Goal: Task Accomplishment & Management: Complete application form

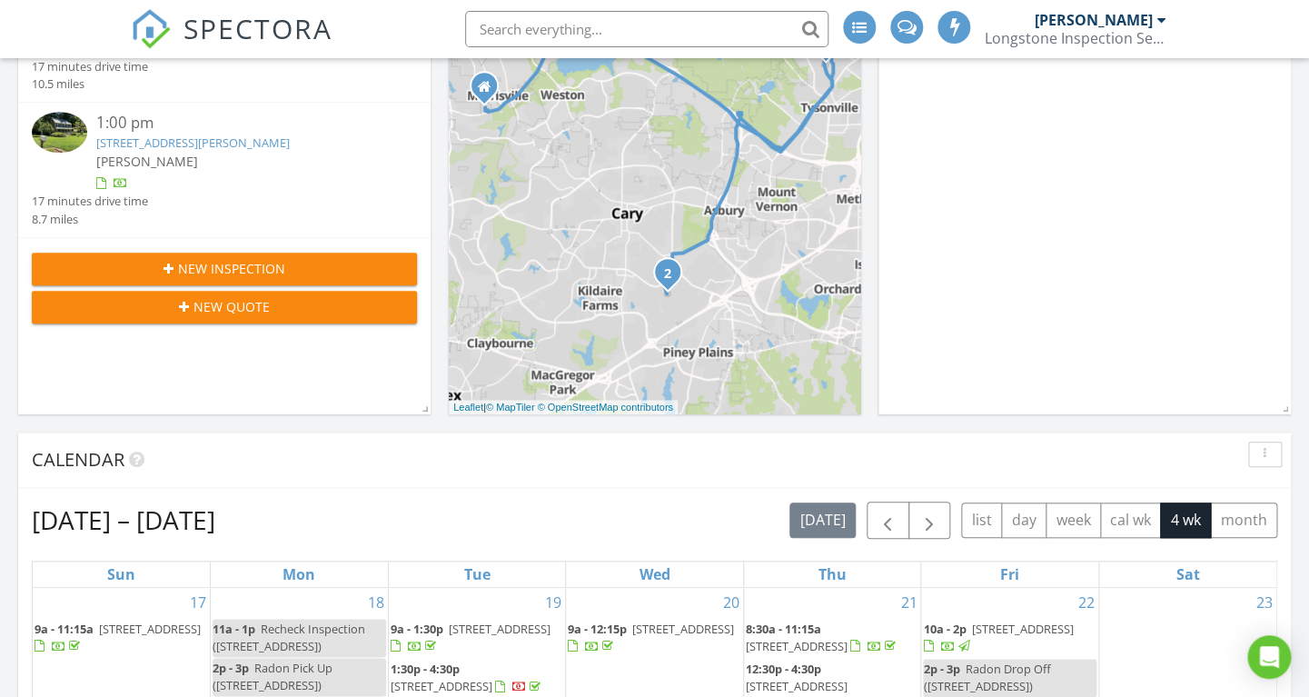
scroll to position [1655, 1309]
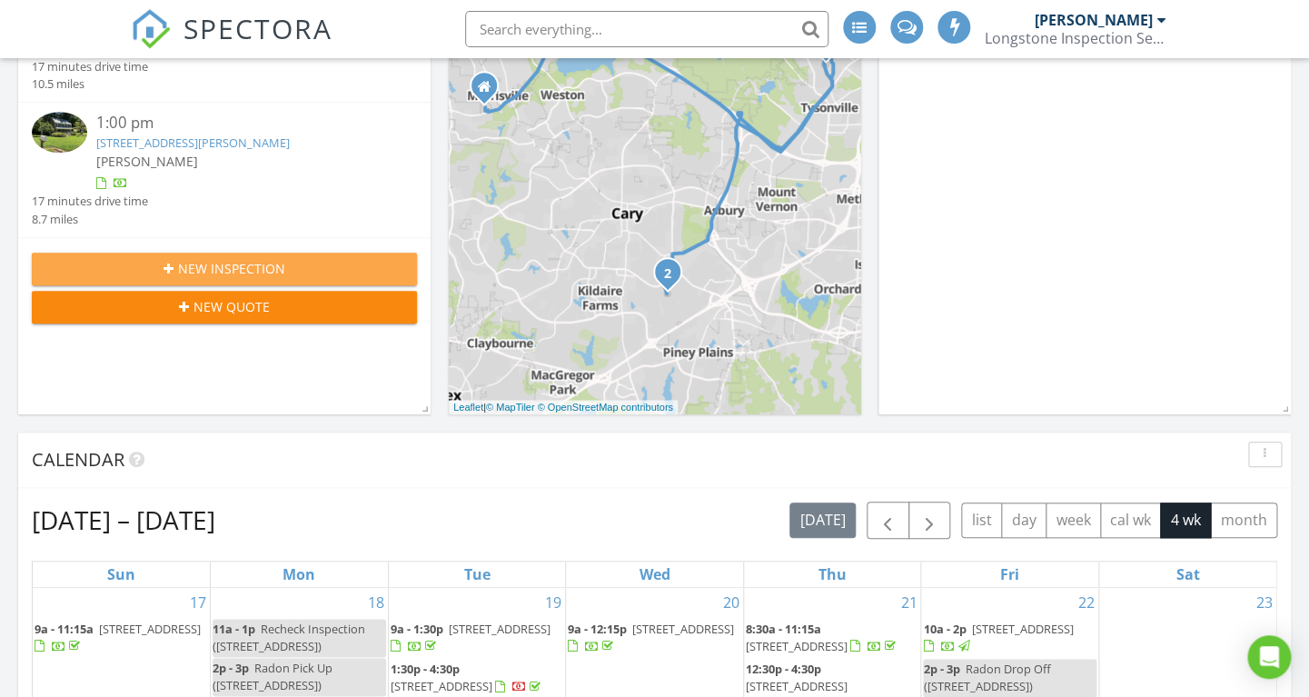
click at [200, 282] on button "New Inspection" at bounding box center [224, 269] width 385 height 33
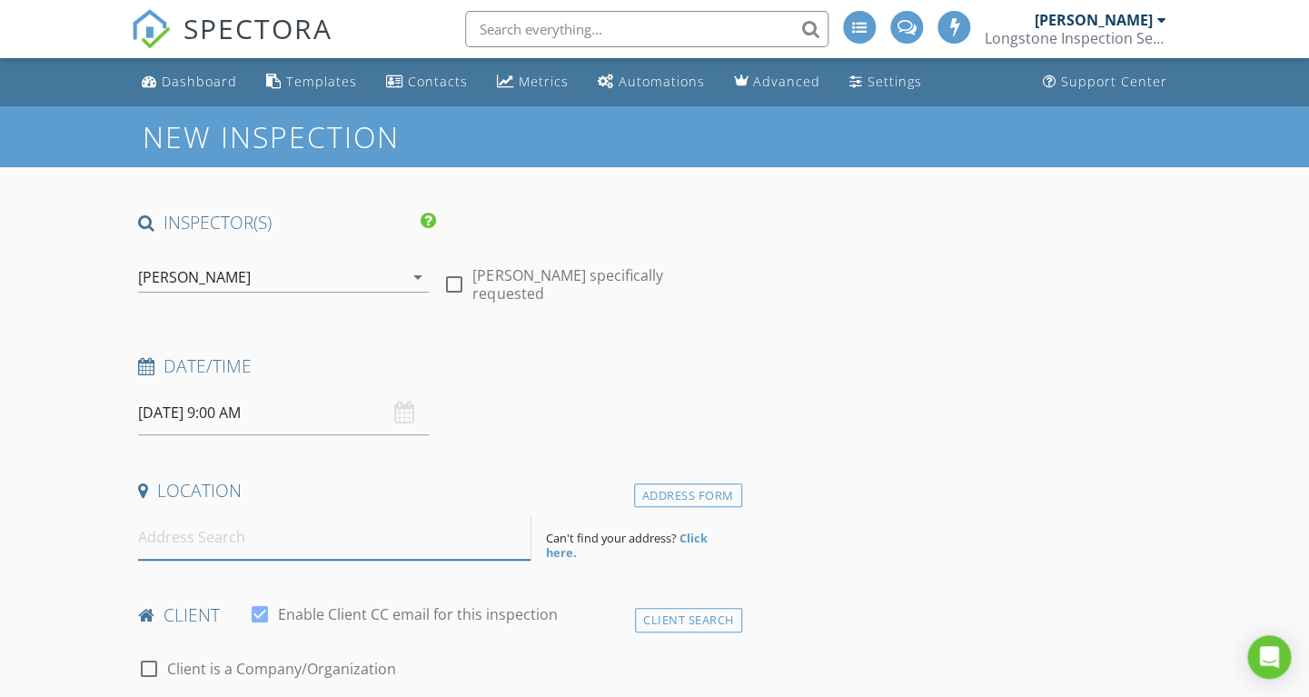
click at [235, 549] on input at bounding box center [334, 537] width 393 height 45
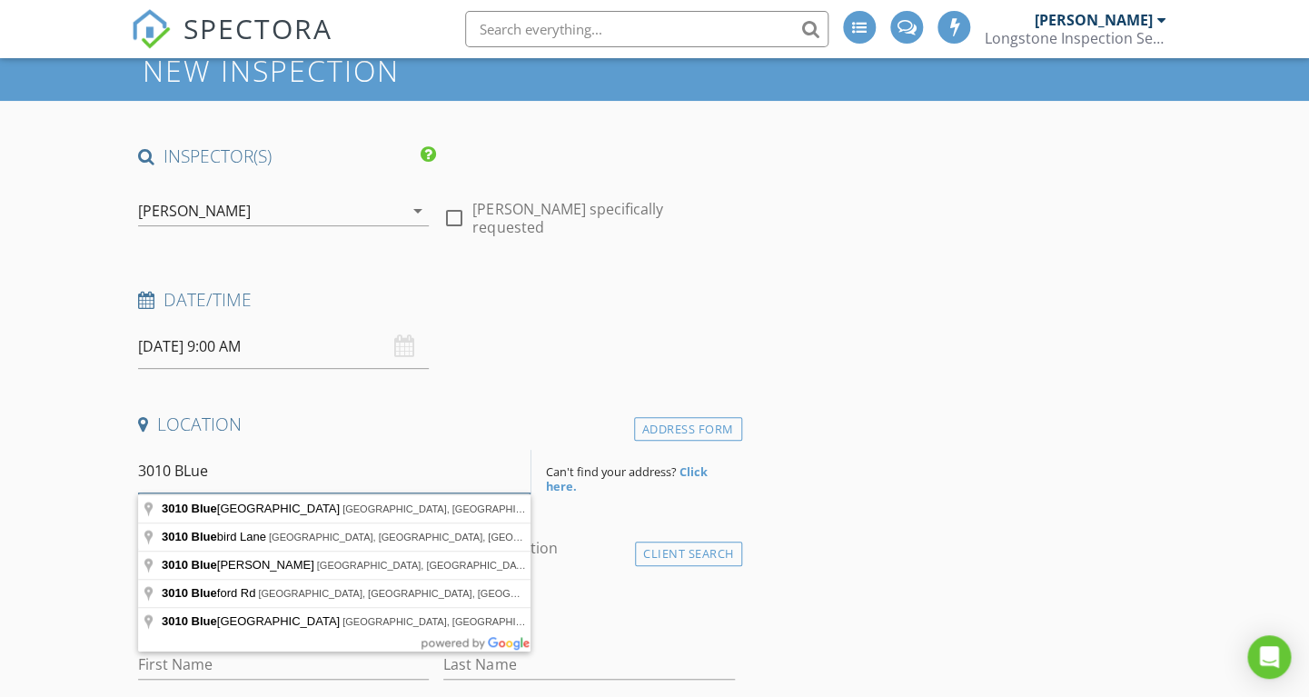
scroll to position [79, 0]
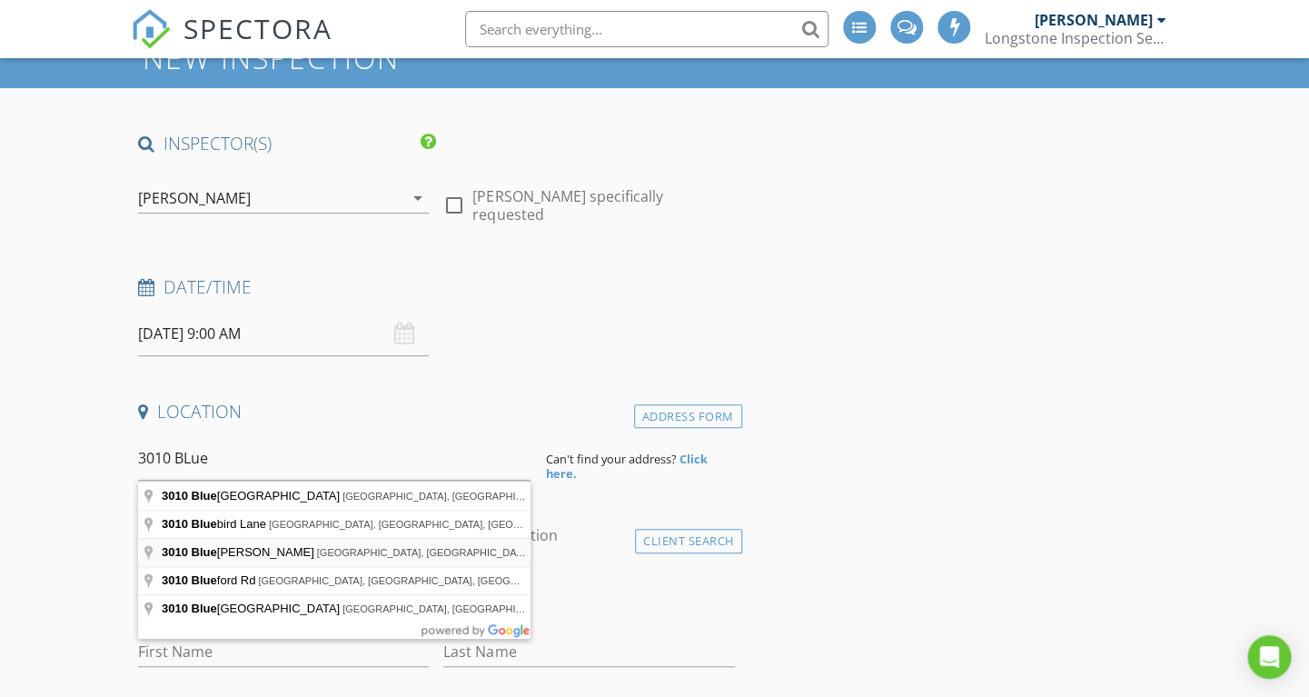
type input "3010 Blueberry Lane, Chapel Hill, NC, USA"
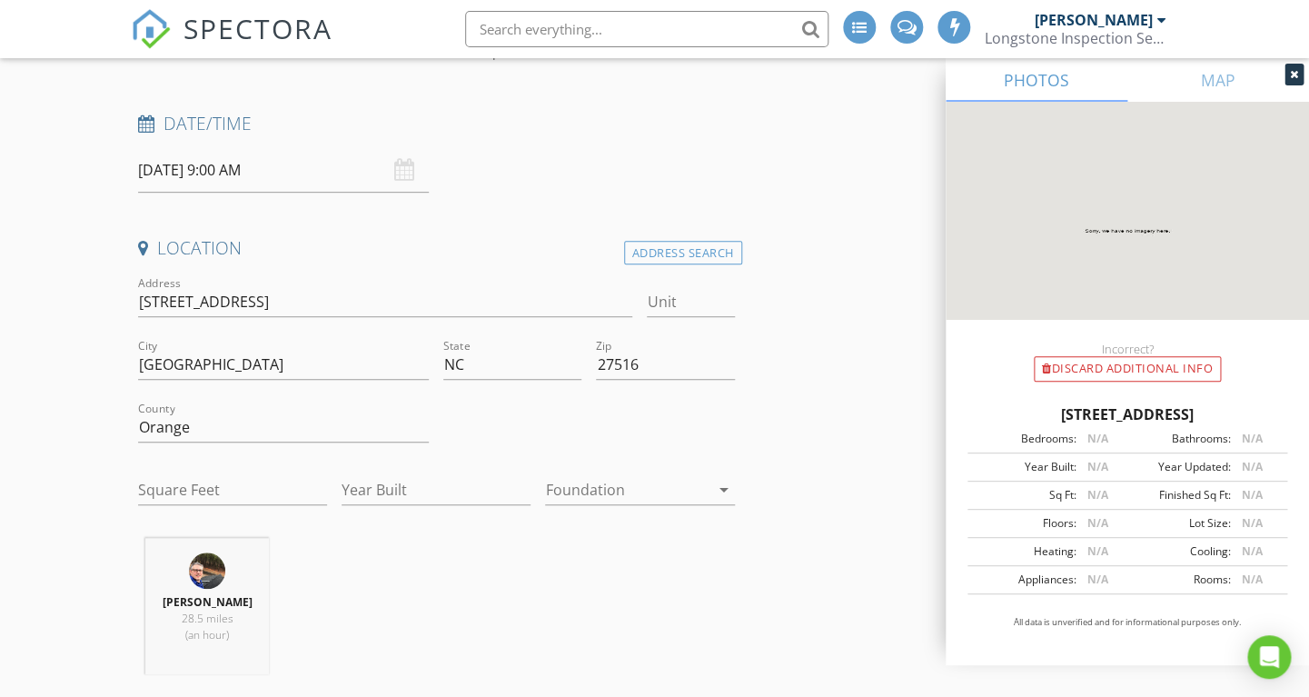
scroll to position [255, 0]
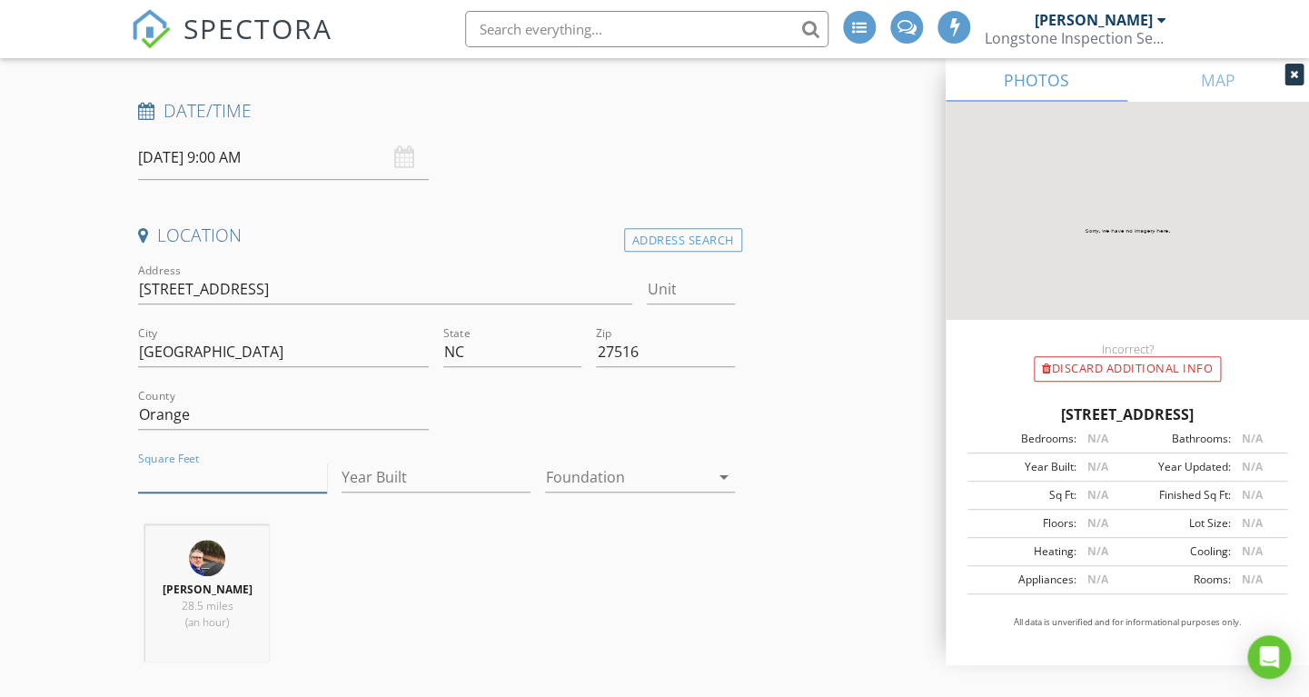
click at [207, 490] on input "Square Feet" at bounding box center [232, 477] width 189 height 30
type input "2668"
click at [413, 491] on input "Year Built" at bounding box center [436, 477] width 189 height 30
type input "1998"
click at [589, 489] on div at bounding box center [627, 476] width 164 height 29
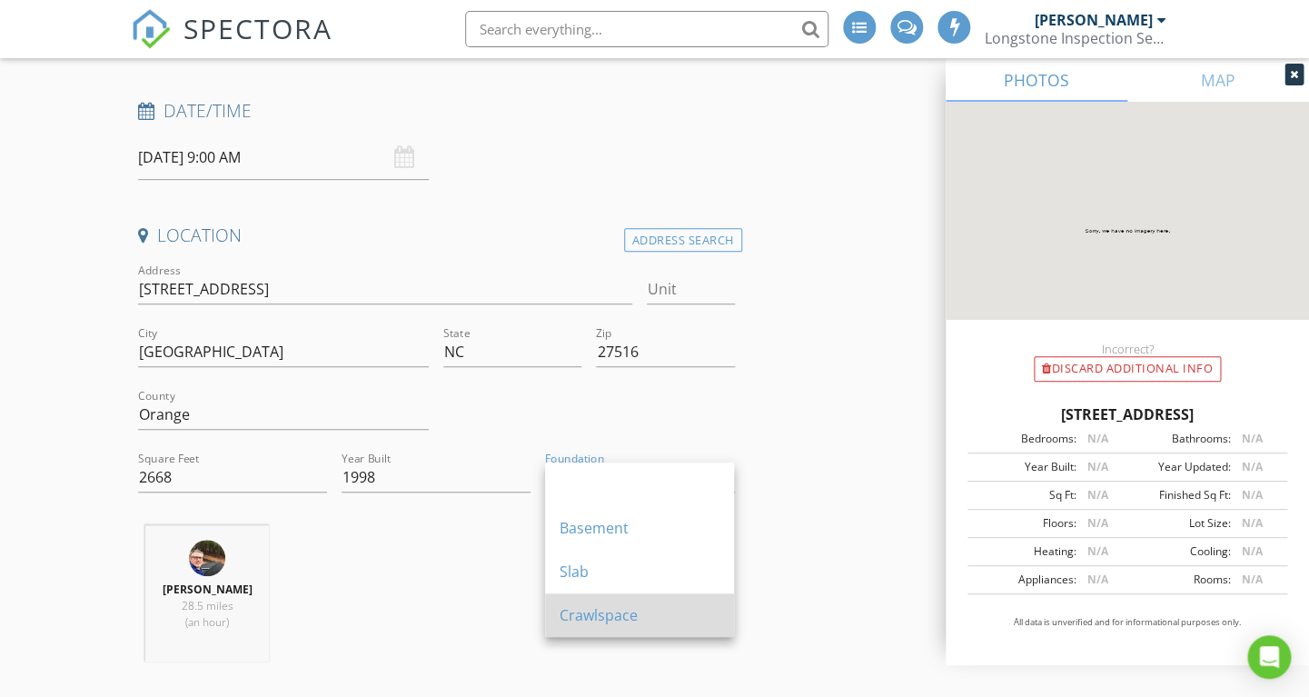
click at [578, 607] on div "Crawlspace" at bounding box center [640, 615] width 160 height 22
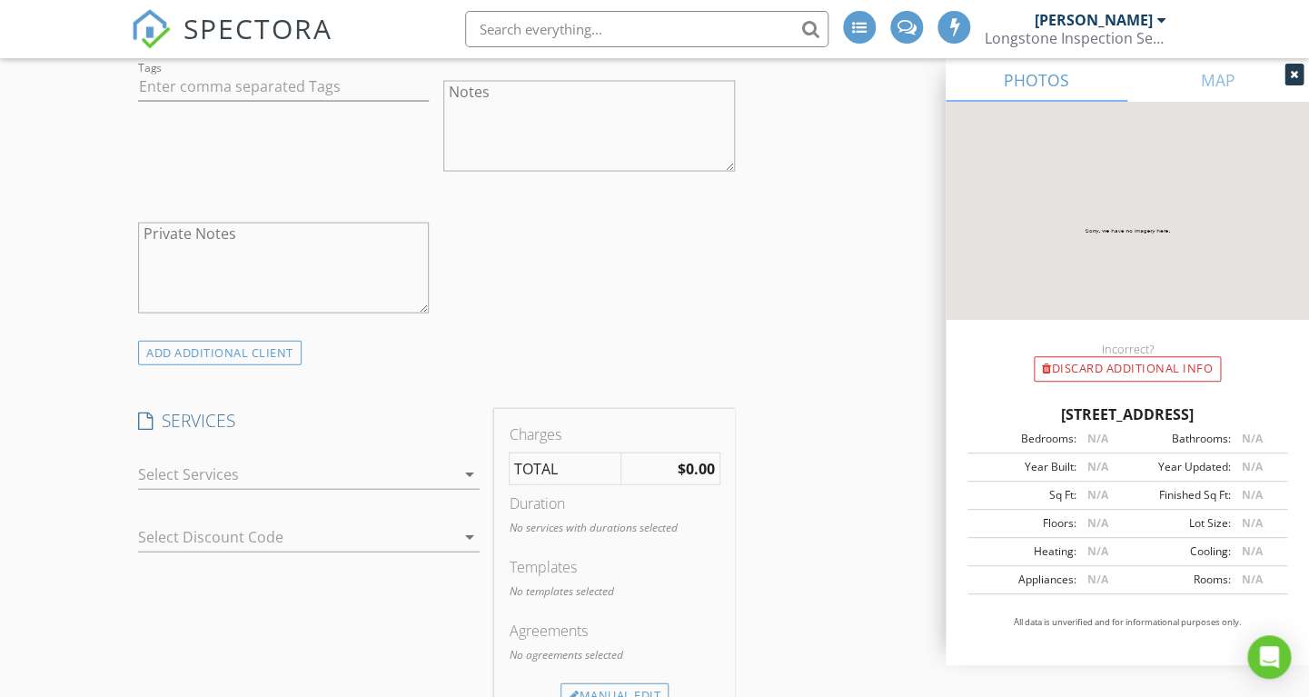
scroll to position [1343, 0]
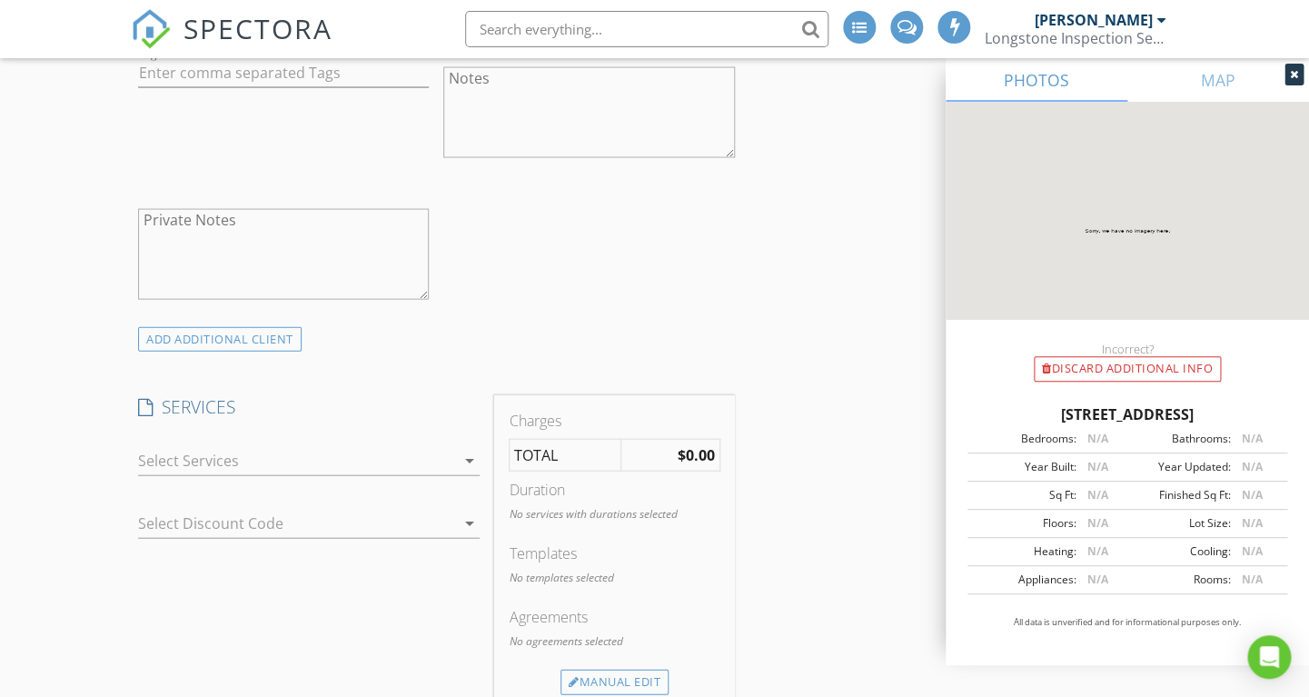
click at [302, 466] on div at bounding box center [296, 460] width 316 height 29
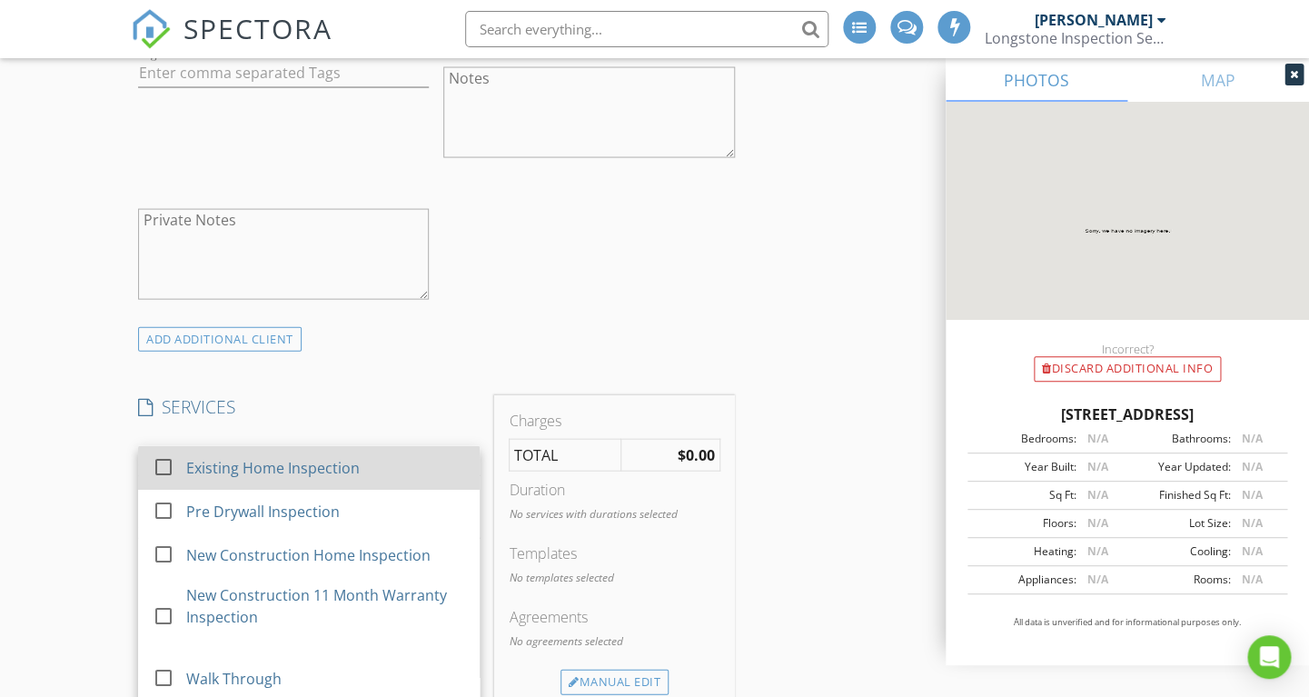
click at [164, 461] on div at bounding box center [163, 467] width 31 height 31
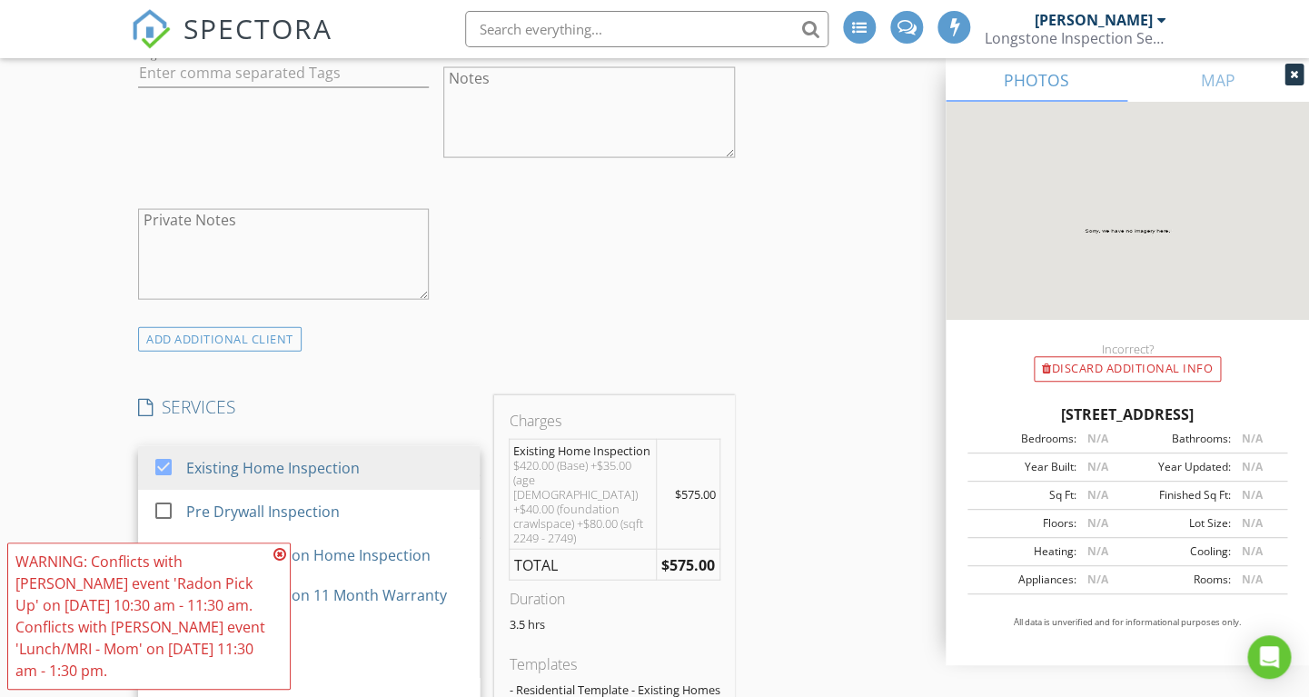
click at [114, 463] on div "New Inspection INSPECTOR(S) check_box Lee Langston PRIMARY Lee Langston arrow_d…" at bounding box center [654, 628] width 1309 height 3731
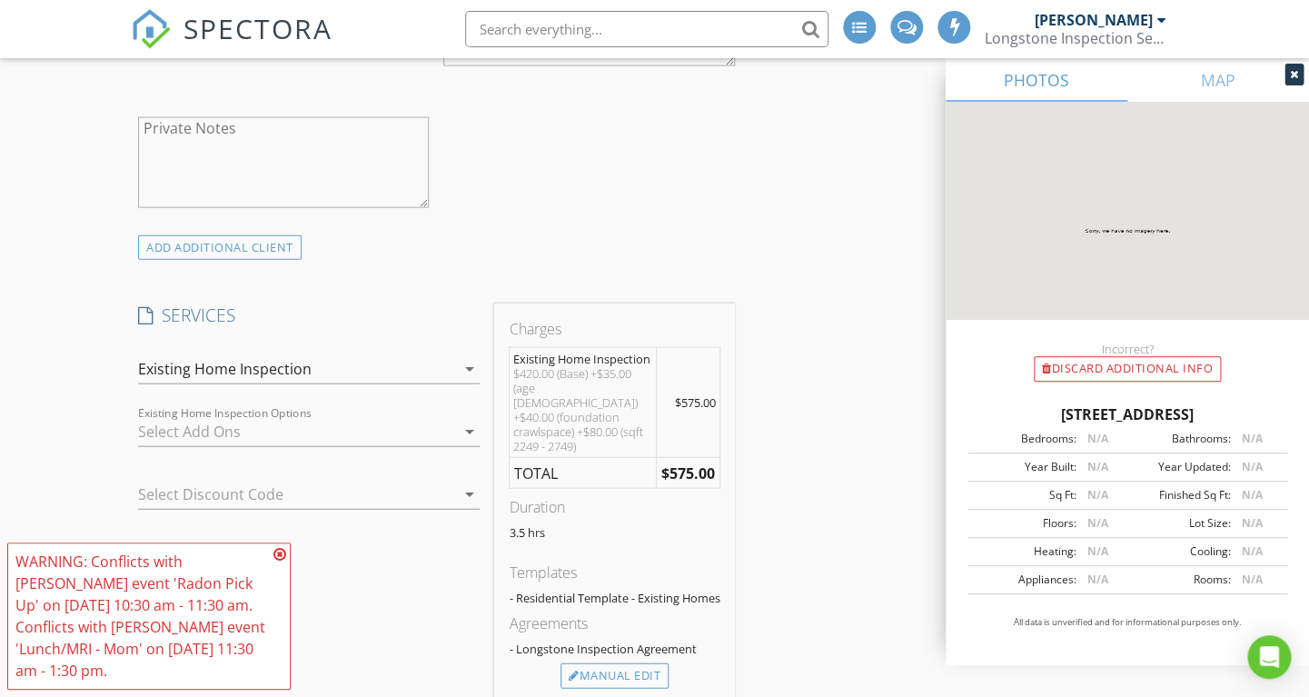
scroll to position [1438, 0]
click at [158, 438] on div at bounding box center [296, 427] width 316 height 29
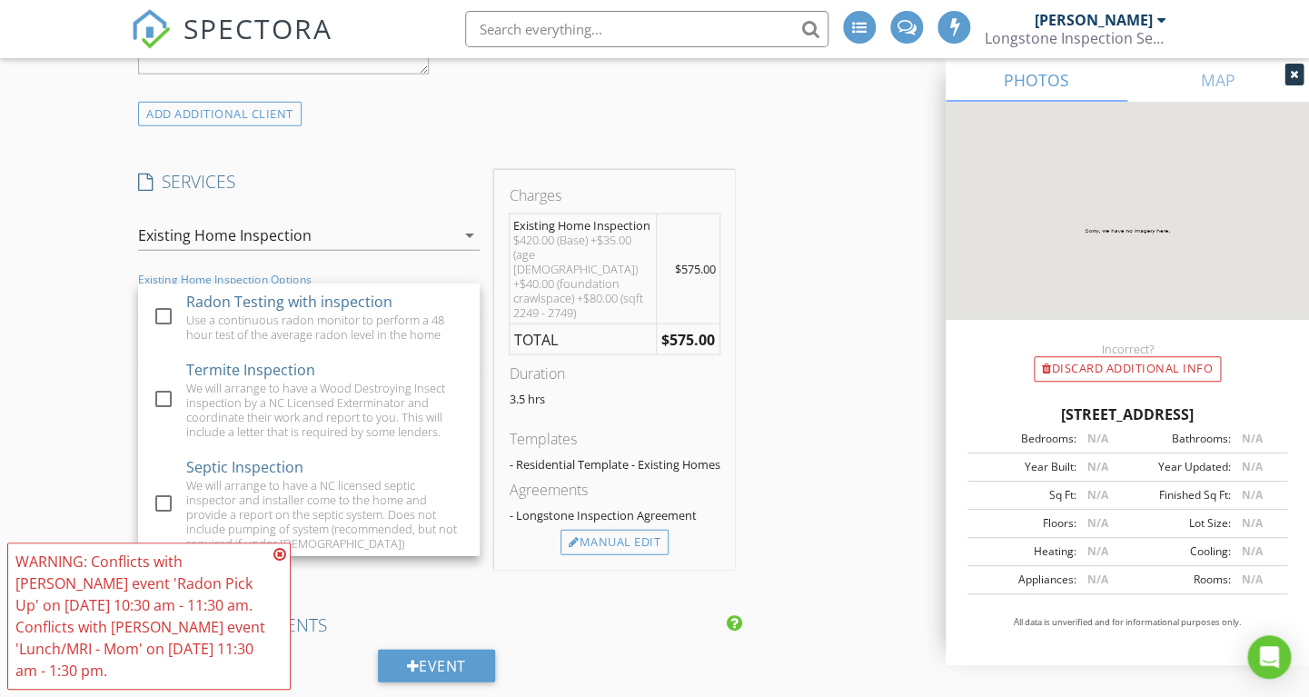
scroll to position [1585, 0]
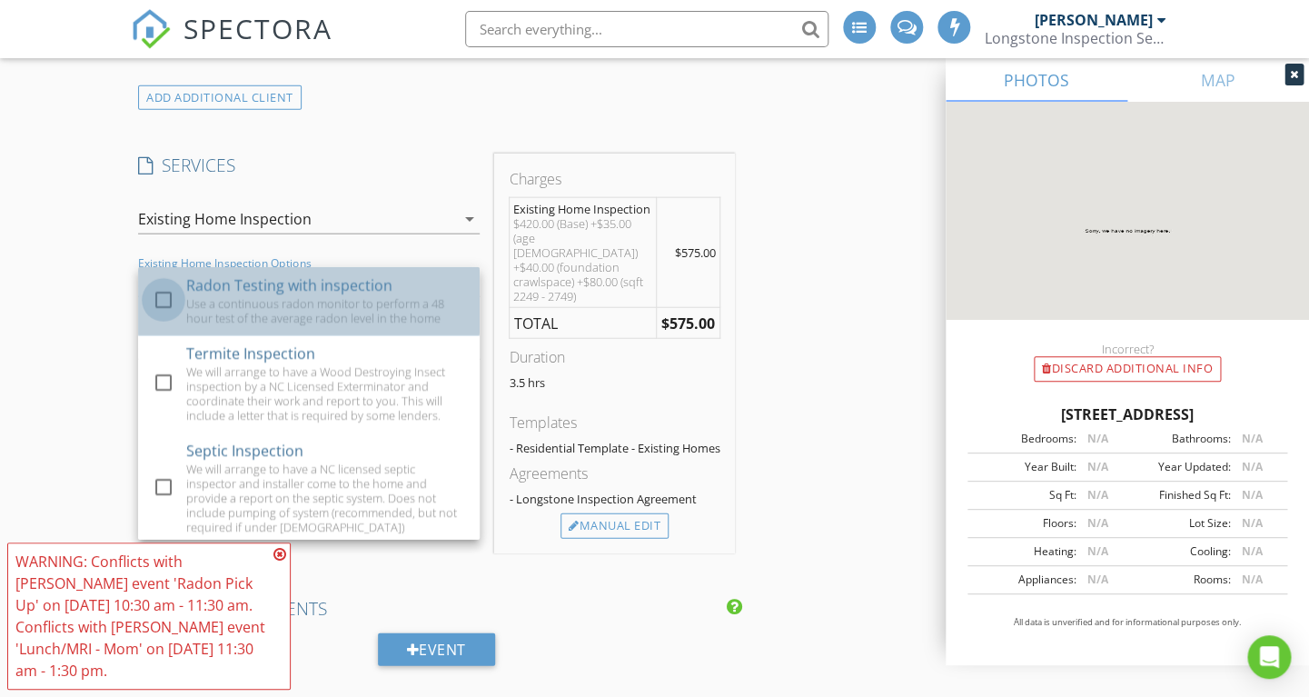
click at [166, 290] on div at bounding box center [163, 299] width 31 height 31
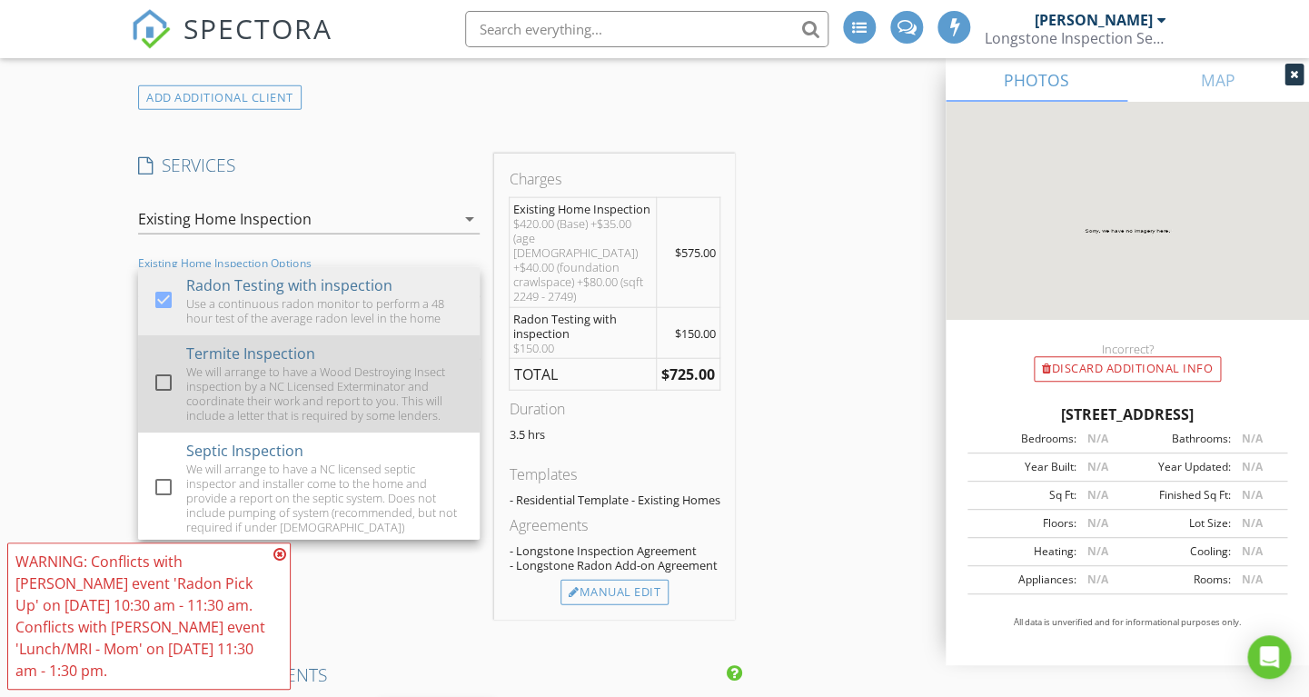
click at [166, 382] on div at bounding box center [163, 382] width 31 height 31
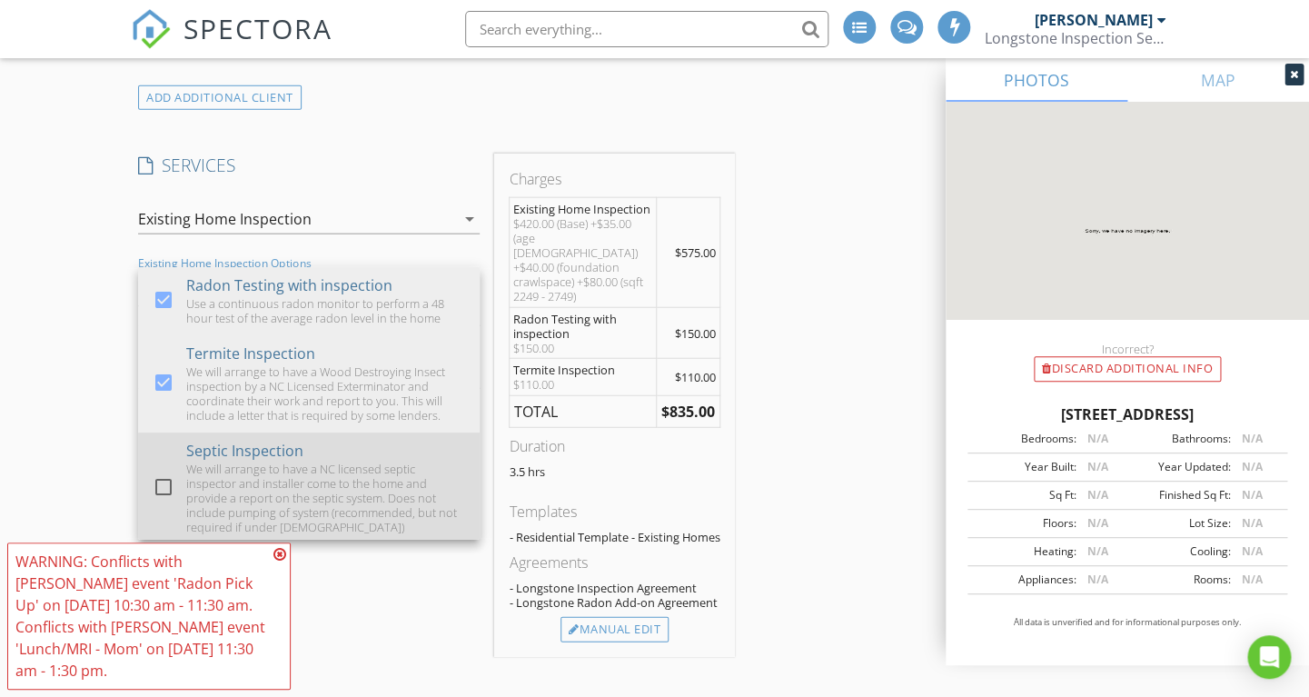
click at [166, 486] on div at bounding box center [163, 487] width 31 height 31
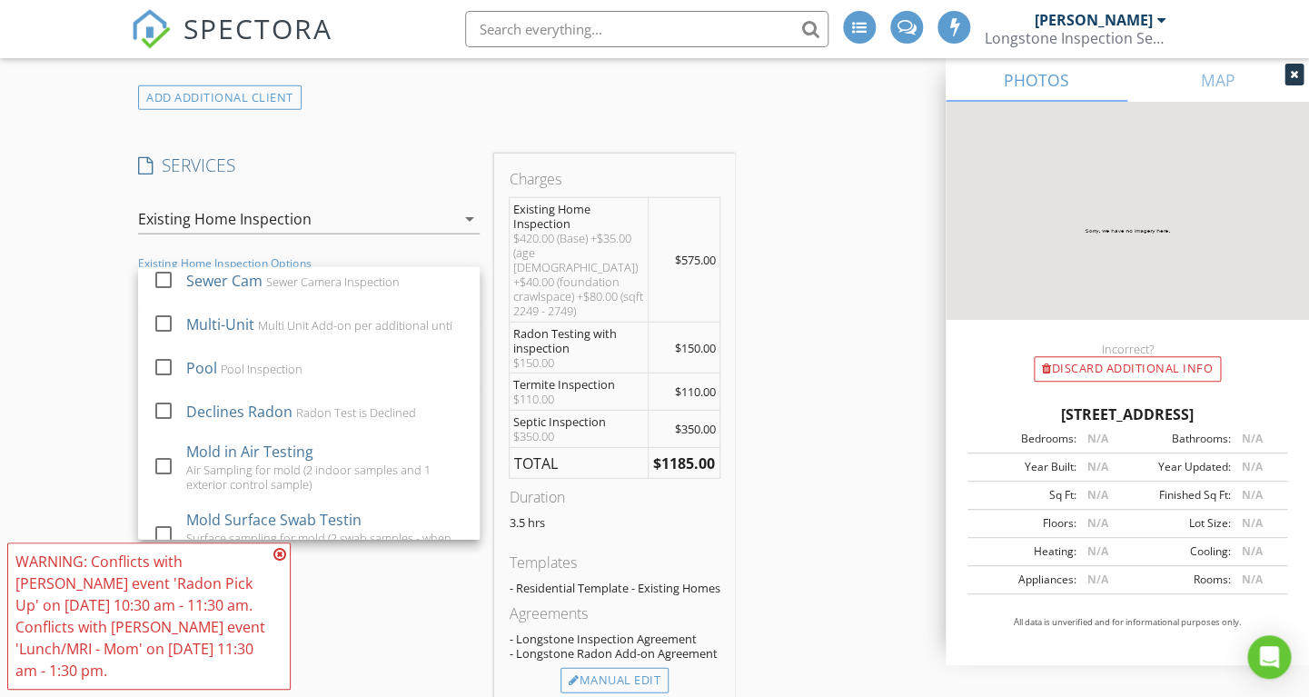
scroll to position [959, 0]
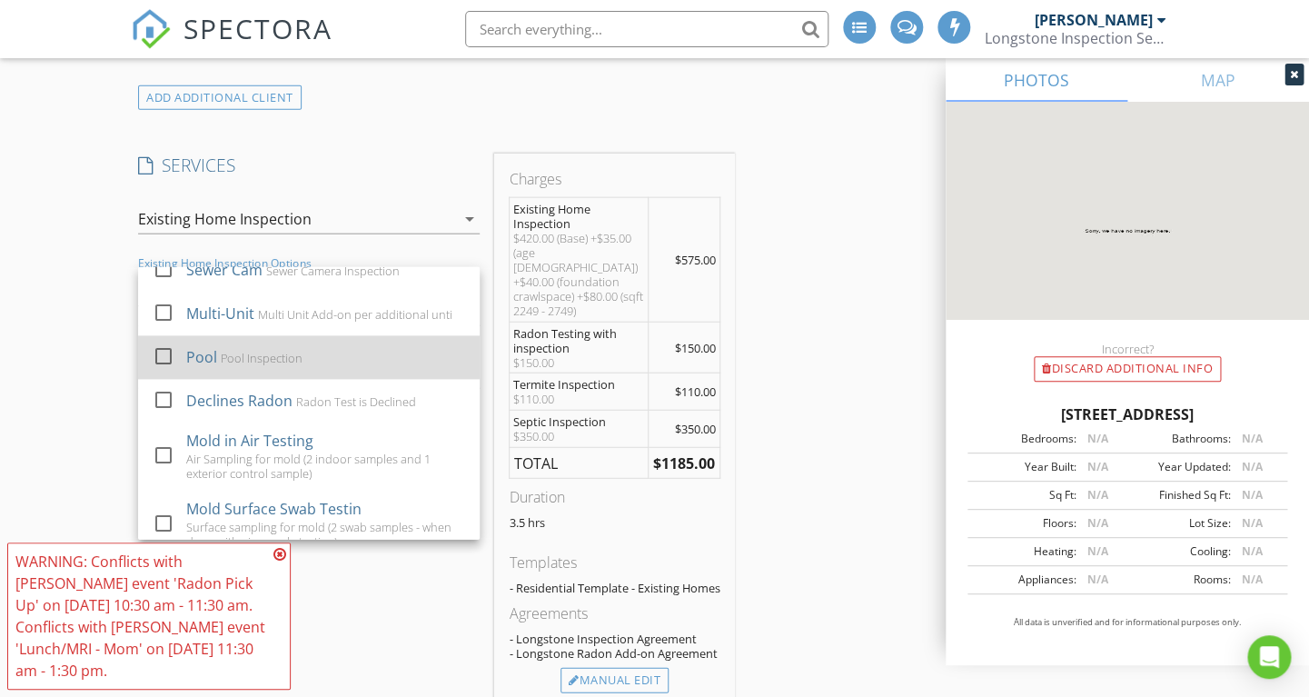
click at [168, 348] on div at bounding box center [163, 357] width 31 height 31
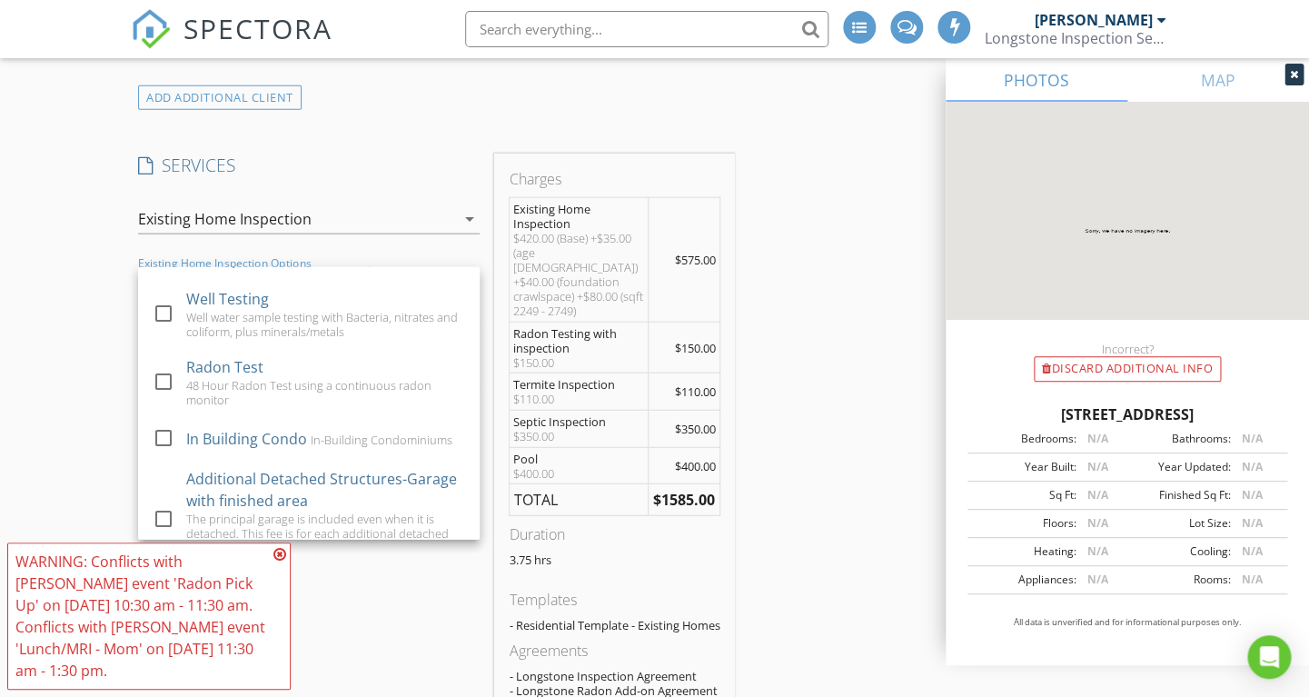
scroll to position [675, 0]
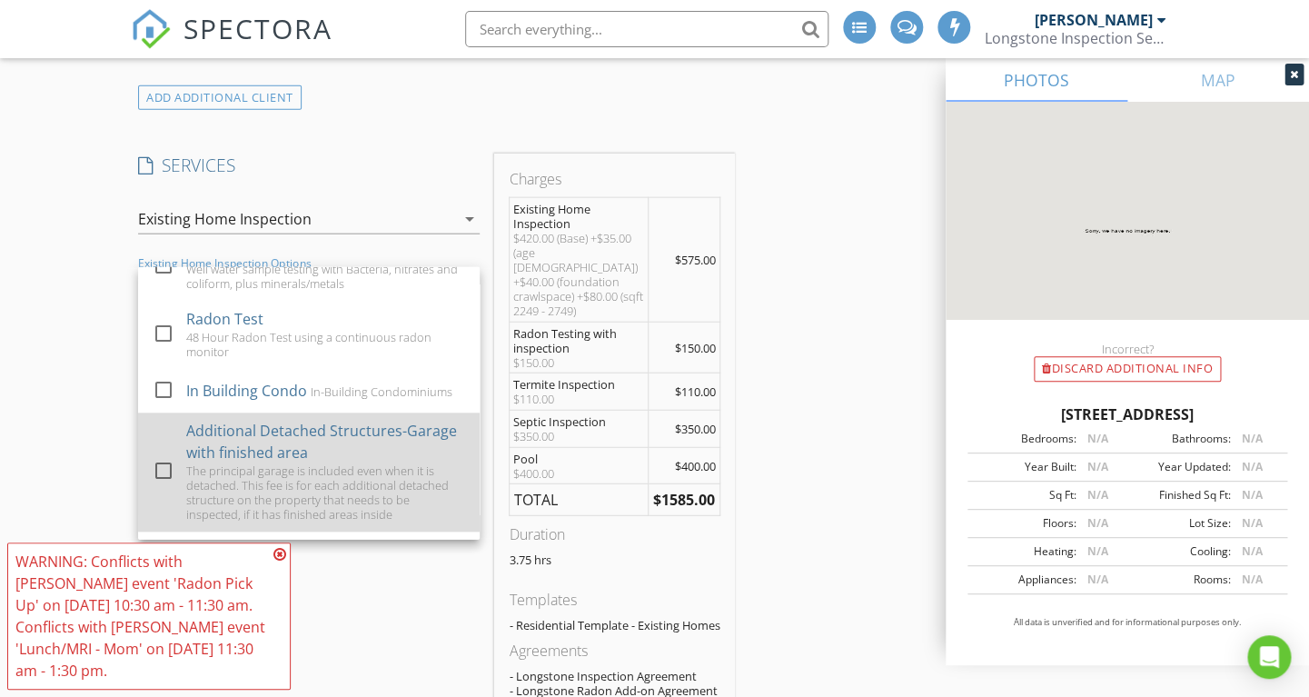
click at [168, 462] on div at bounding box center [163, 471] width 31 height 31
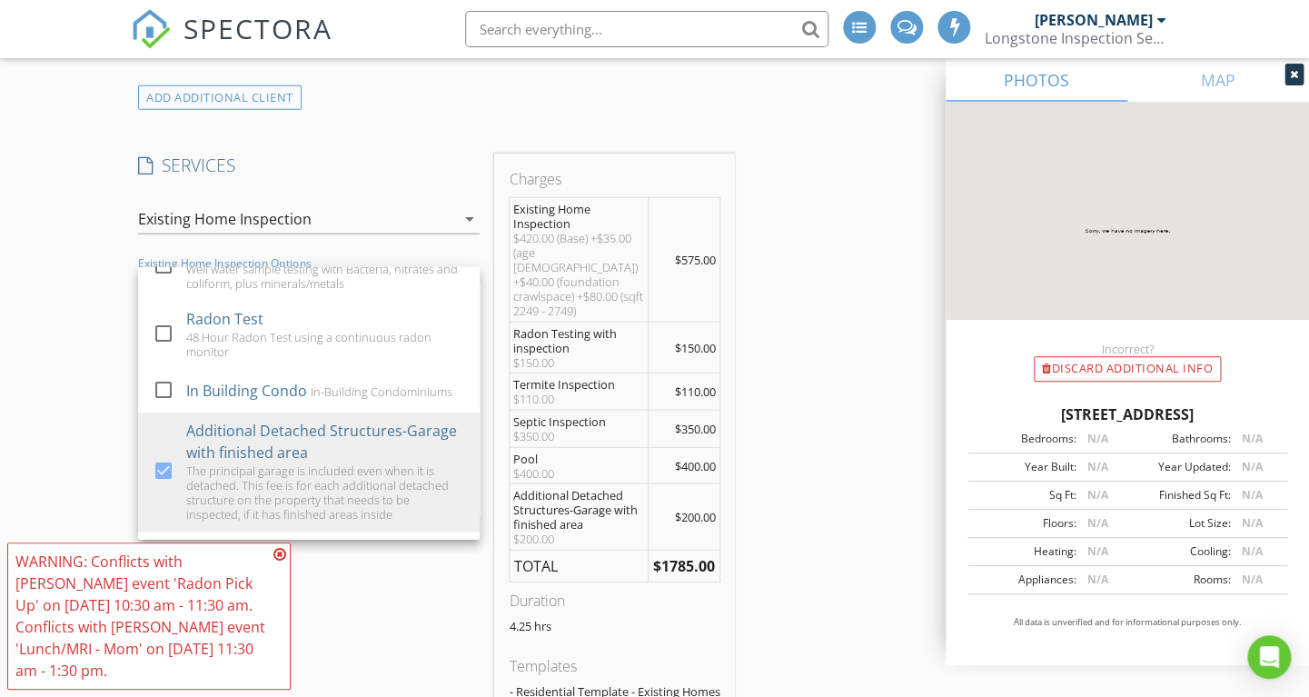
click at [801, 363] on div "INSPECTOR(S) check_box Lee Langston PRIMARY Lee Langston arrow_drop_down check_…" at bounding box center [655, 546] width 1048 height 3840
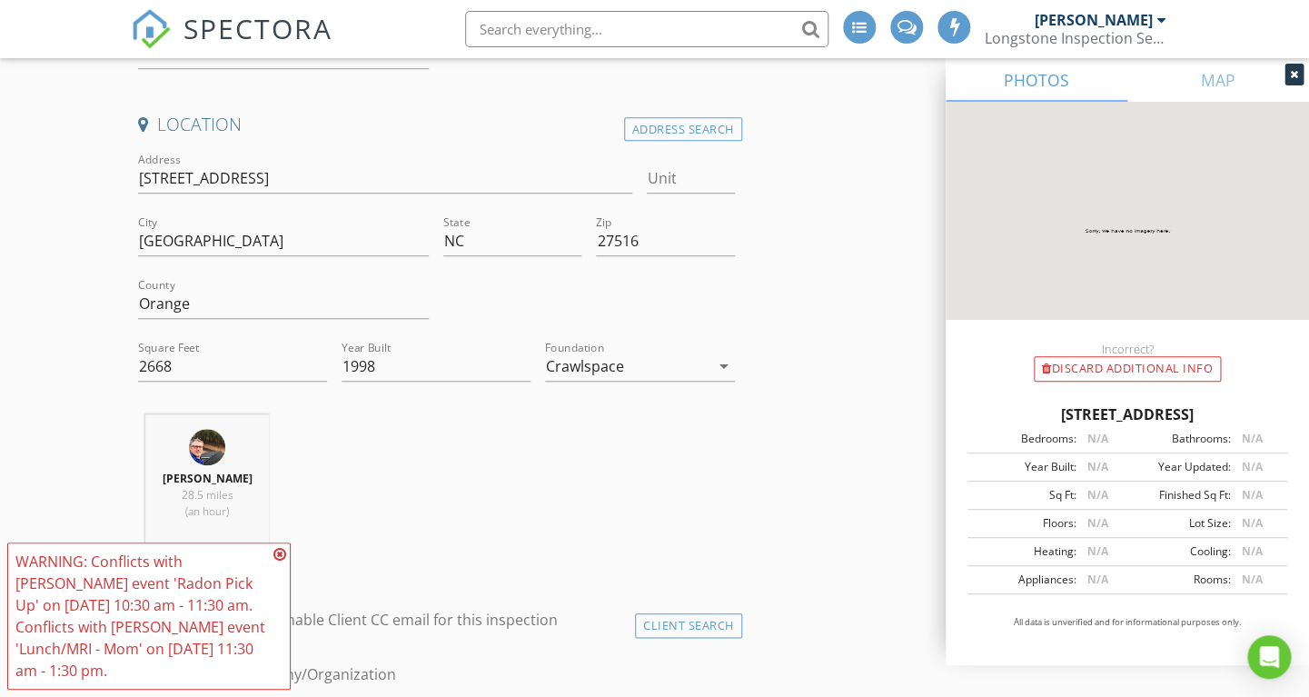
scroll to position [370, 0]
click at [151, 364] on input "2668" at bounding box center [232, 363] width 189 height 30
type input "3668"
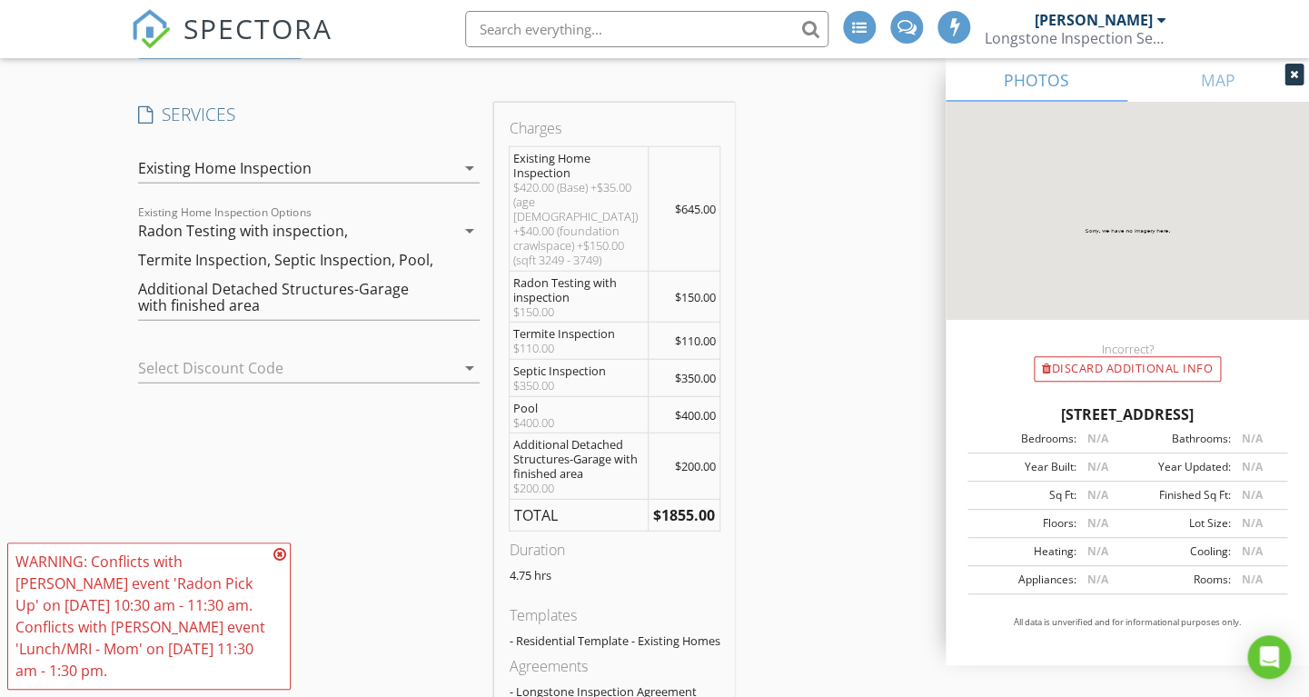
scroll to position [1636, 0]
click at [467, 232] on icon "arrow_drop_down" at bounding box center [469, 230] width 22 height 22
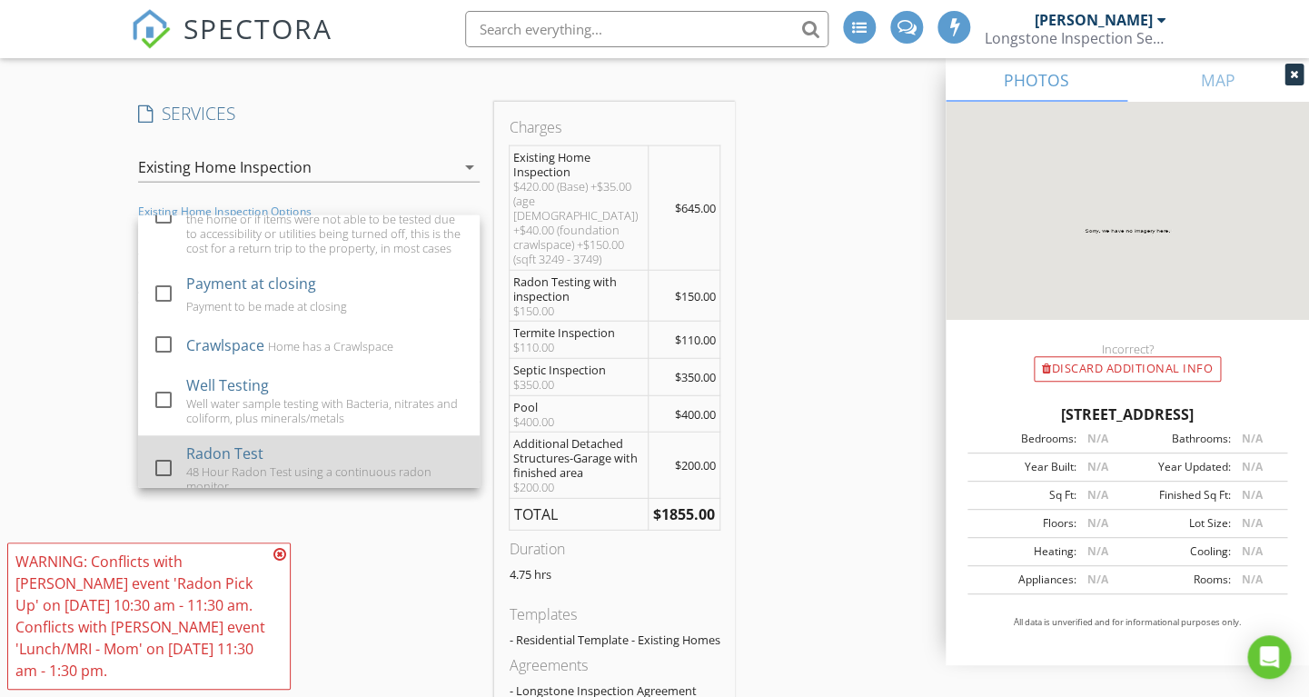
scroll to position [526, 0]
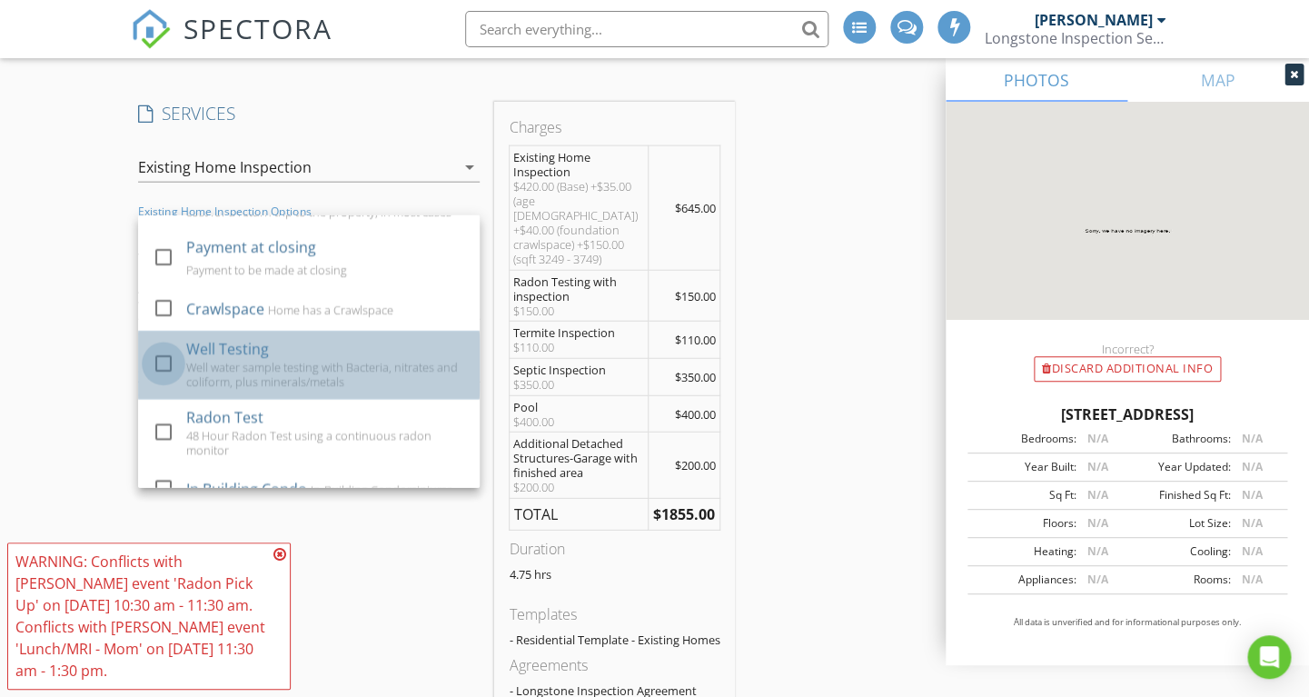
click at [165, 361] on div at bounding box center [163, 363] width 31 height 31
